Goal: Task Accomplishment & Management: Use online tool/utility

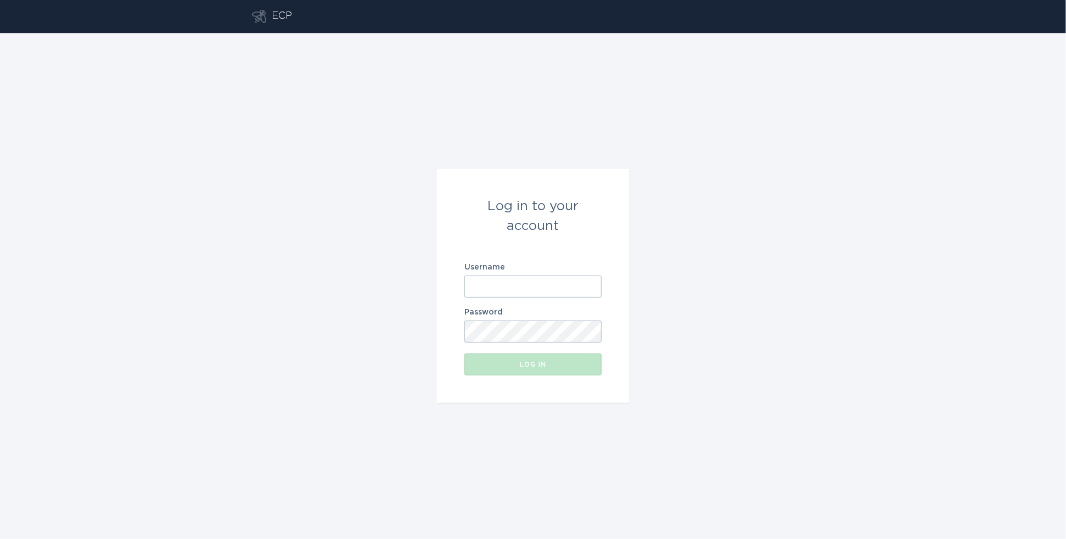
type input "[EMAIL_ADDRESS][DOMAIN_NAME]"
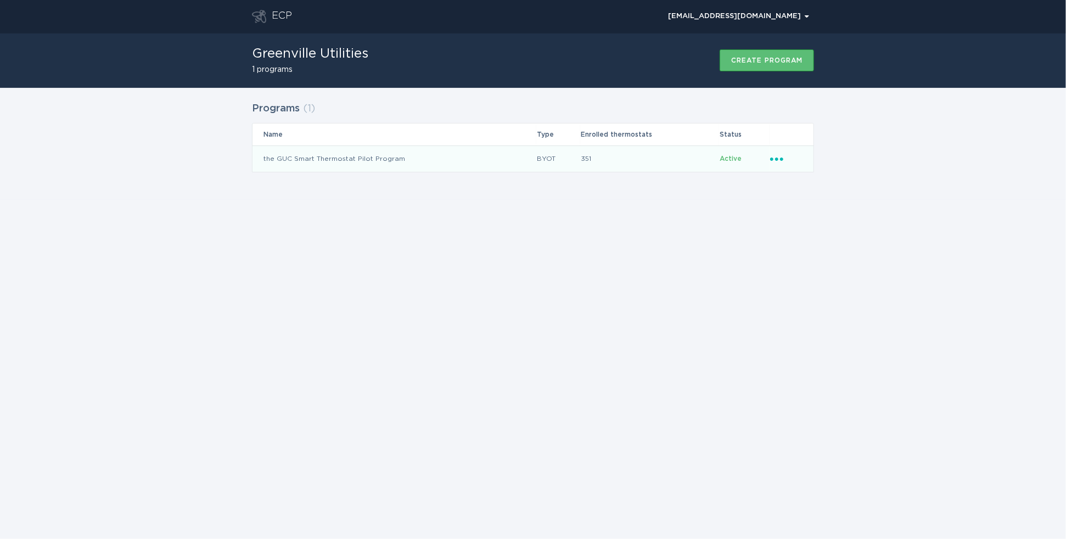
click at [776, 157] on icon "Ellipsis" at bounding box center [777, 157] width 15 height 9
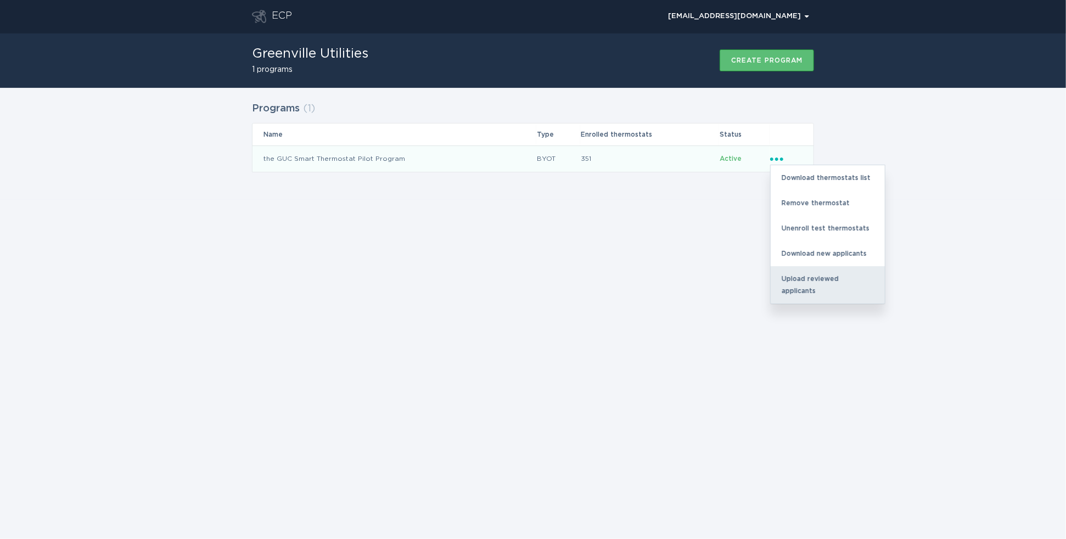
click at [788, 276] on div "Upload reviewed applicants" at bounding box center [828, 284] width 114 height 37
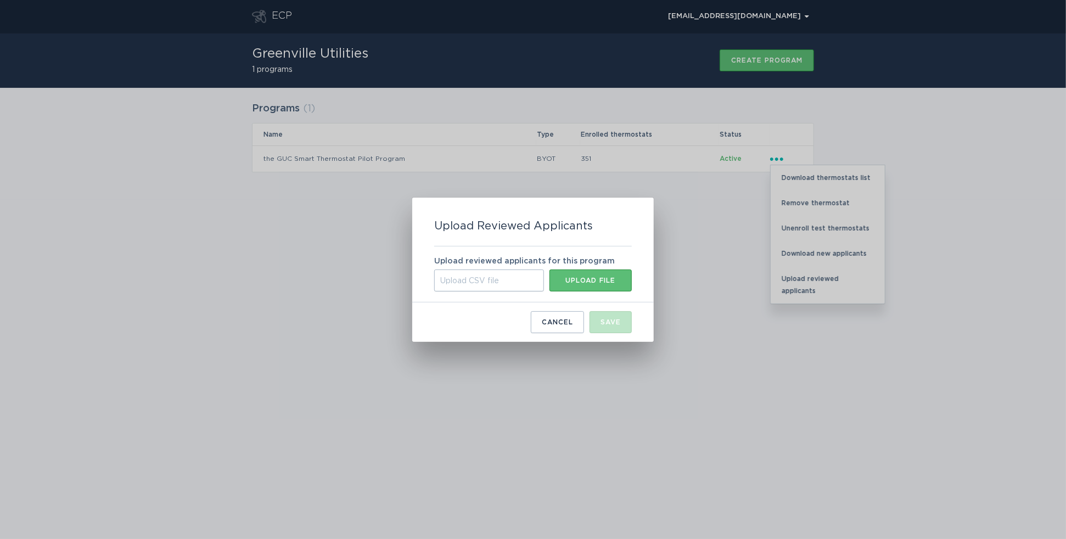
click at [481, 284] on div "Upload CSV file" at bounding box center [489, 281] width 110 height 22
click at [434, 270] on input "Upload CSV file Upload file" at bounding box center [434, 270] width 0 height 0
type input "C:\fakepath\new_applicants (58).csv"
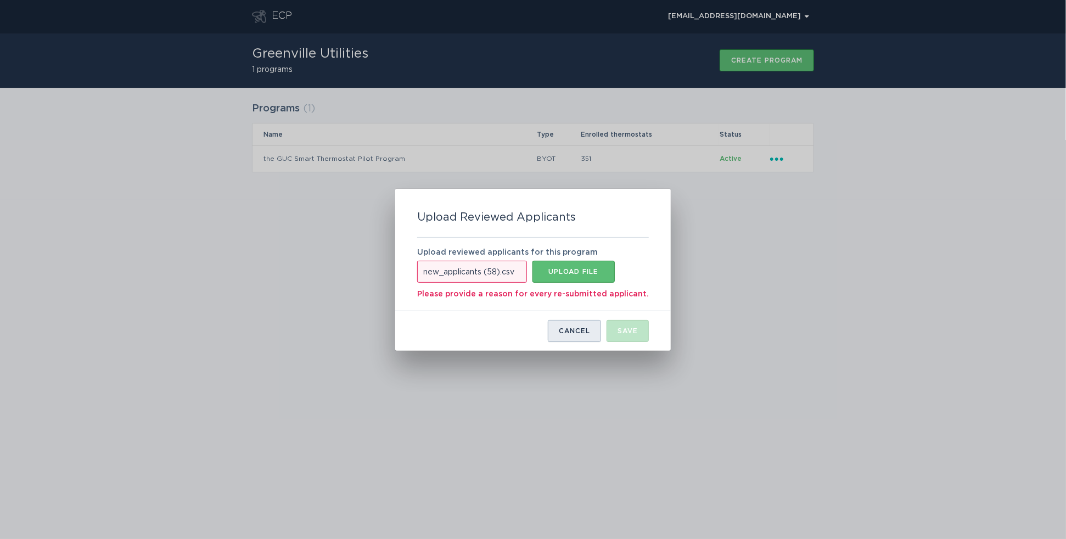
click at [566, 337] on button "Cancel" at bounding box center [574, 331] width 53 height 22
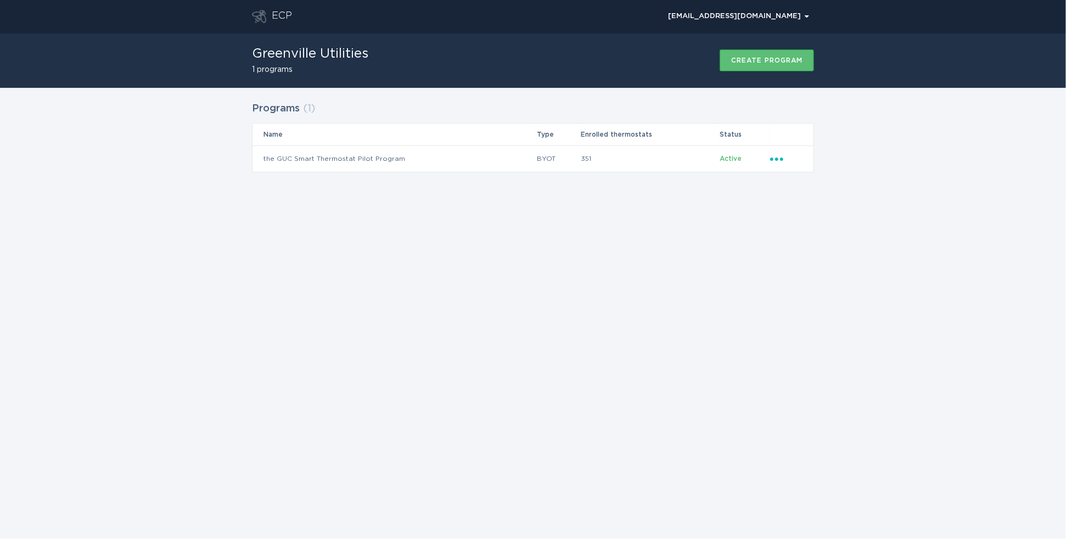
click at [382, 463] on div "ECP [EMAIL_ADDRESS][DOMAIN_NAME] Chevron Greenville Utilities 1 programs Create…" at bounding box center [533, 269] width 1066 height 539
click at [780, 156] on icon "Ellipsis" at bounding box center [777, 157] width 15 height 9
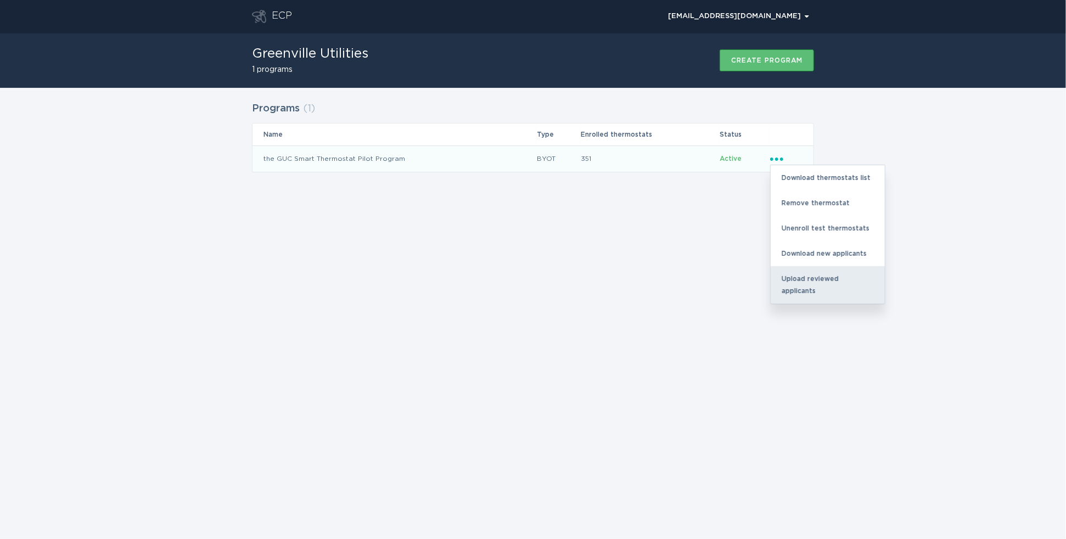
click at [795, 275] on div "Upload reviewed applicants" at bounding box center [828, 284] width 114 height 37
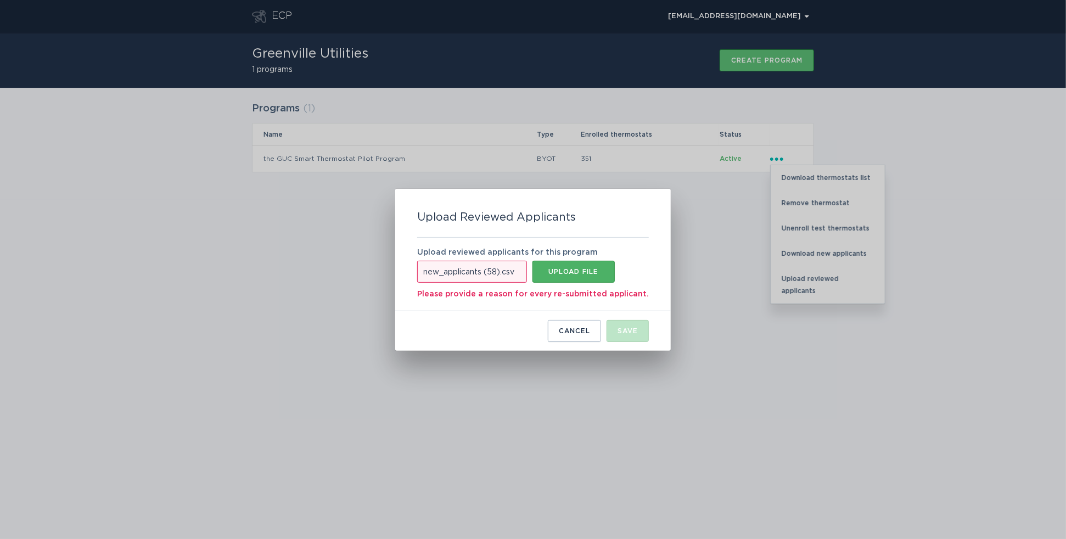
click at [560, 271] on div "Upload file" at bounding box center [573, 272] width 71 height 7
click at [559, 328] on div "Cancel" at bounding box center [574, 331] width 31 height 7
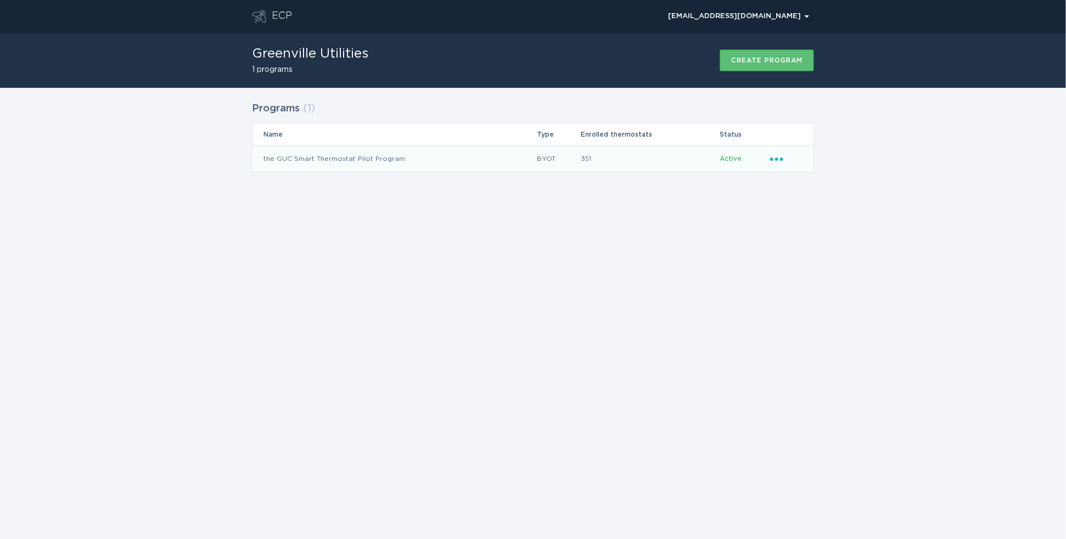
click at [777, 158] on icon "Popover menu" at bounding box center [776, 159] width 13 height 3
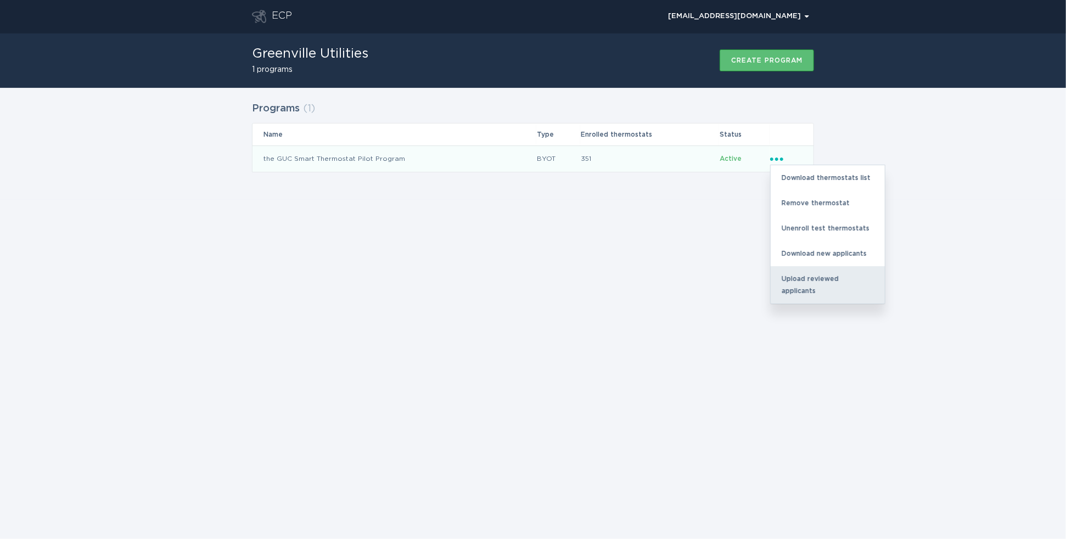
click at [818, 282] on div "Upload reviewed applicants" at bounding box center [828, 284] width 114 height 37
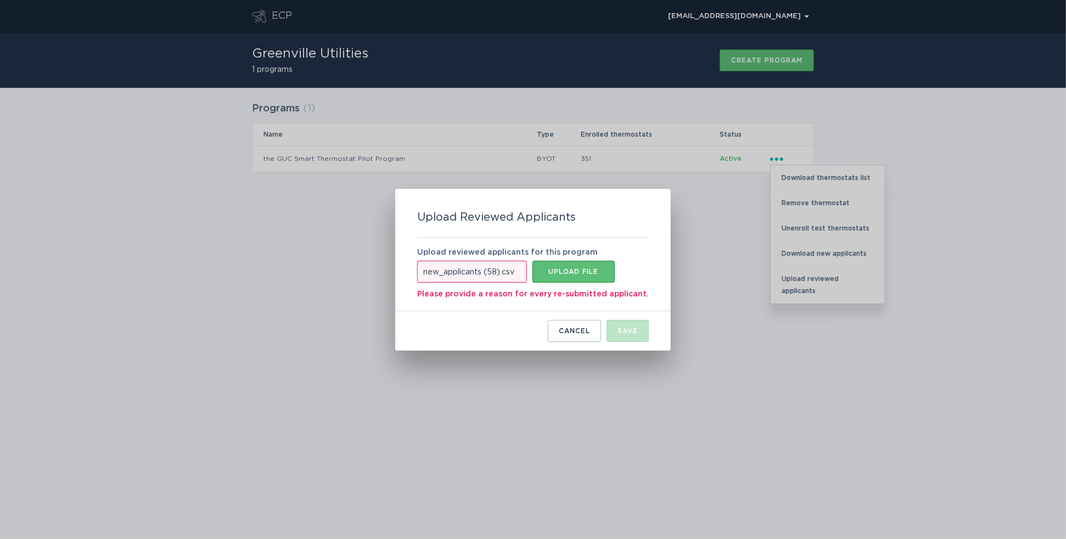
click at [527, 279] on div "new_applicants (58).csv" at bounding box center [472, 272] width 110 height 22
click at [417, 261] on input "new_applicants (58).csv Upload file" at bounding box center [417, 261] width 0 height 0
type input "C:\fakepath\new_applicants (58).csv"
click at [569, 332] on div "Cancel" at bounding box center [574, 331] width 31 height 7
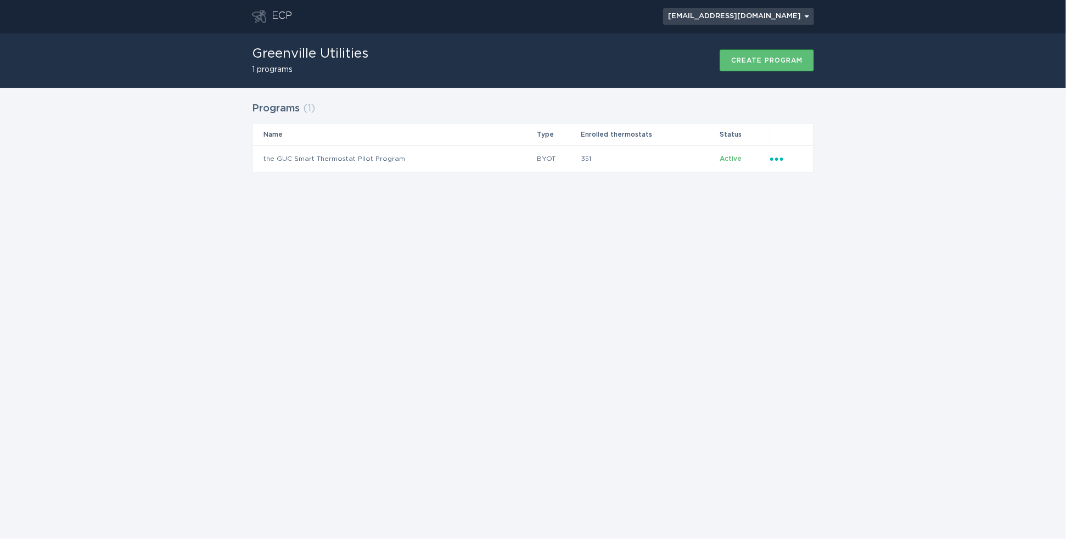
click at [747, 16] on div "[EMAIL_ADDRESS][DOMAIN_NAME] Chevron" at bounding box center [738, 16] width 141 height 7
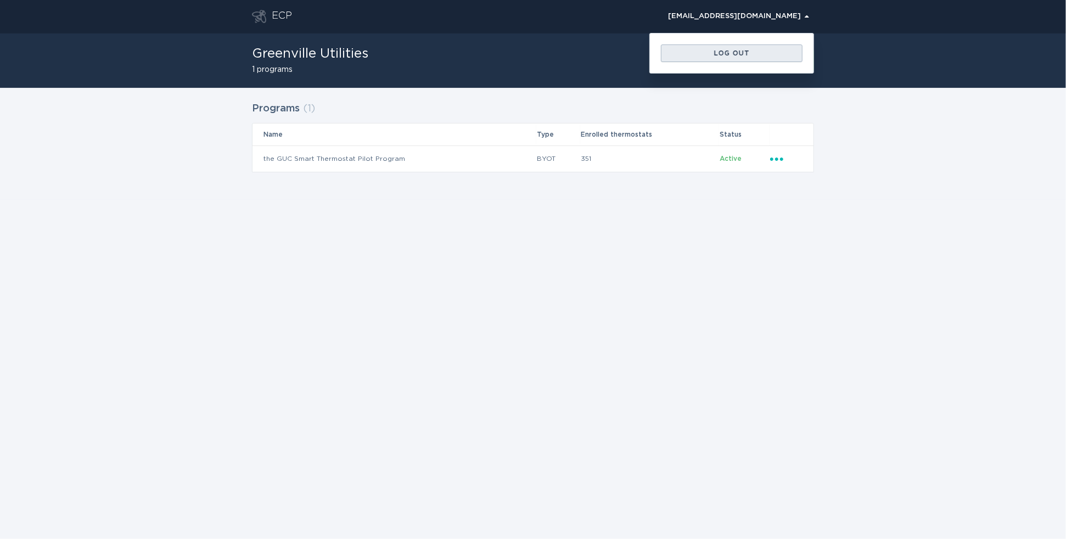
click at [724, 53] on div "Log out" at bounding box center [732, 53] width 131 height 7
